Goal: Task Accomplishment & Management: Manage account settings

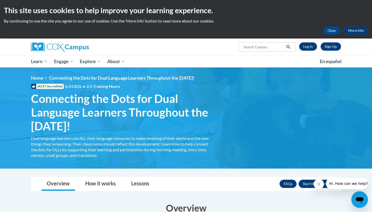
click at [312, 47] on link "Log In" at bounding box center [308, 46] width 18 height 8
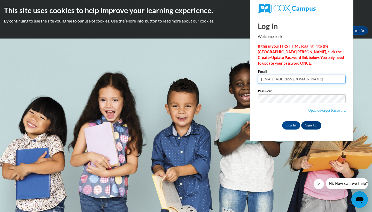
type input "[EMAIL_ADDRESS][DOMAIN_NAME]"
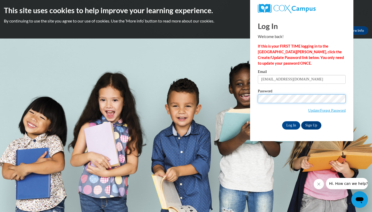
click at [290, 124] on input "Log In" at bounding box center [291, 125] width 18 height 8
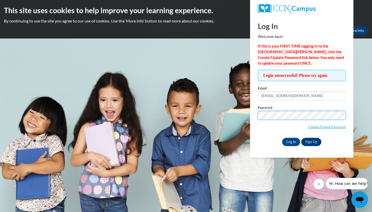
click at [290, 141] on input "Log In" at bounding box center [291, 142] width 18 height 8
click at [326, 125] on link "Update/Forgot Password" at bounding box center [326, 127] width 37 height 4
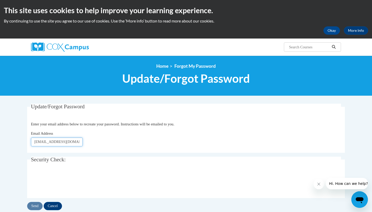
type input "hkirkpatrick2@student.gsu.edu"
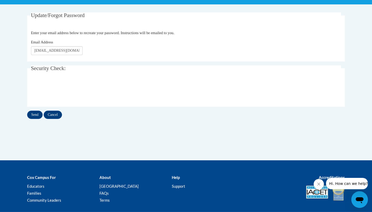
scroll to position [95, 0]
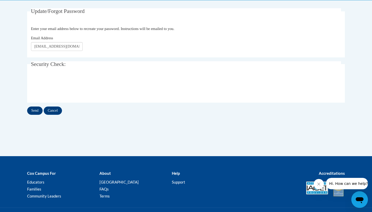
click at [36, 108] on input "Send" at bounding box center [34, 110] width 15 height 8
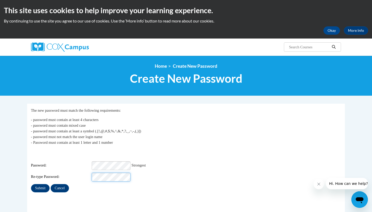
click at [41, 184] on input "Submit" at bounding box center [40, 188] width 19 height 8
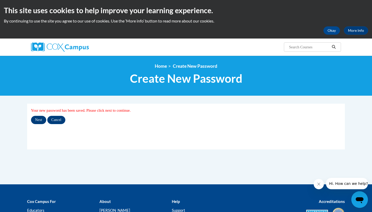
click at [39, 122] on input "Next" at bounding box center [38, 120] width 15 height 8
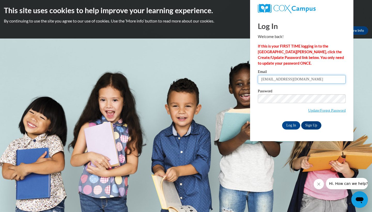
type input "[EMAIL_ADDRESS][DOMAIN_NAME]"
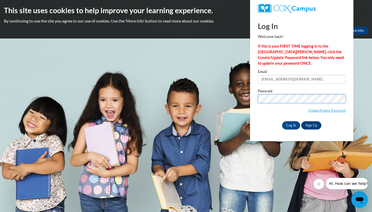
click at [290, 124] on input "Log In" at bounding box center [291, 125] width 18 height 8
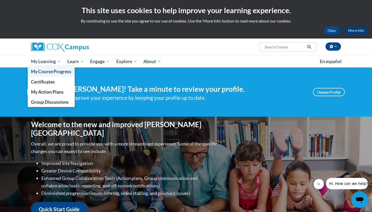
click at [44, 70] on span "My Course Progress" at bounding box center [51, 71] width 40 height 5
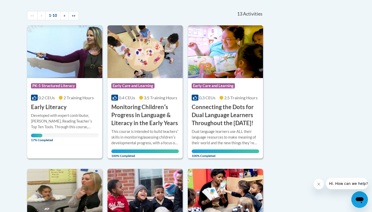
scroll to position [130, 0]
